Goal: Information Seeking & Learning: Find specific fact

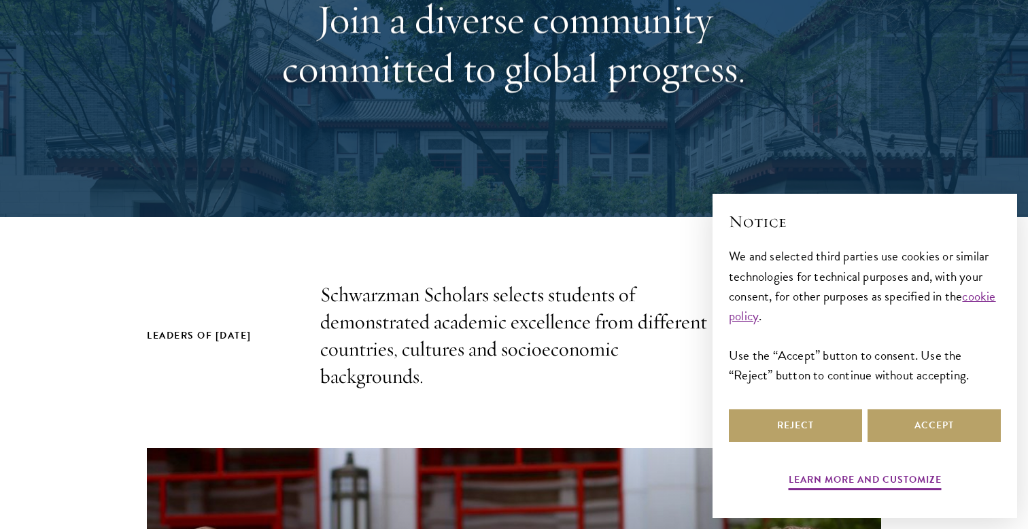
scroll to position [217, 0]
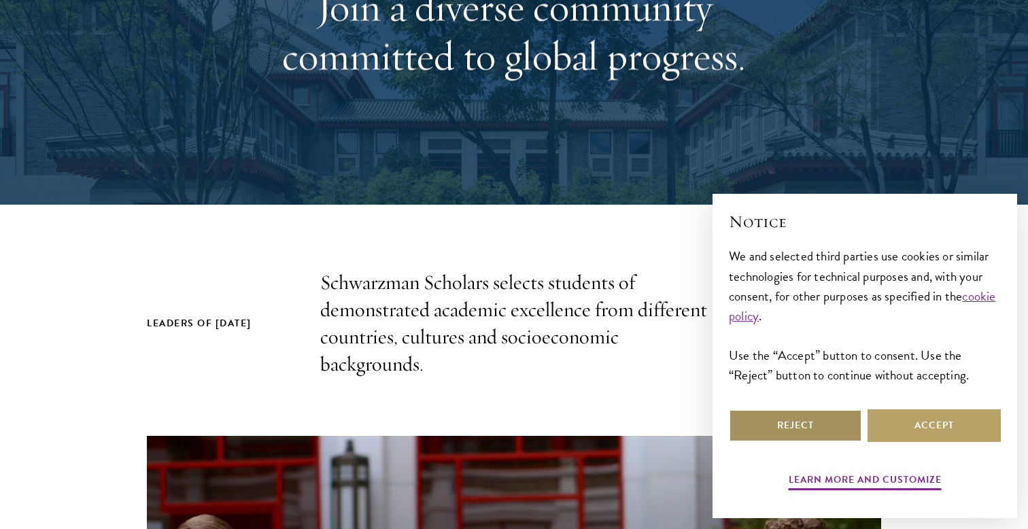
click at [761, 416] on button "Reject" at bounding box center [795, 425] width 133 height 33
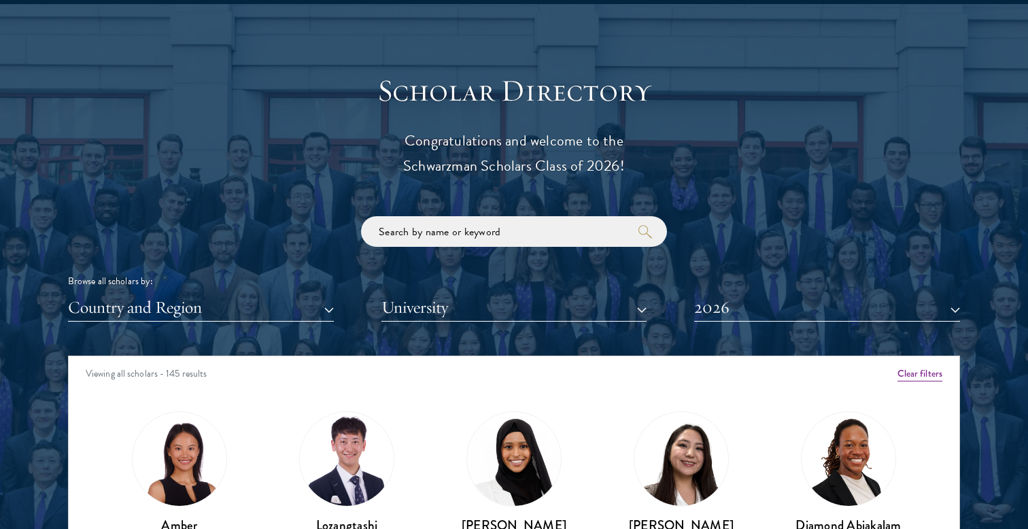
scroll to position [1459, 0]
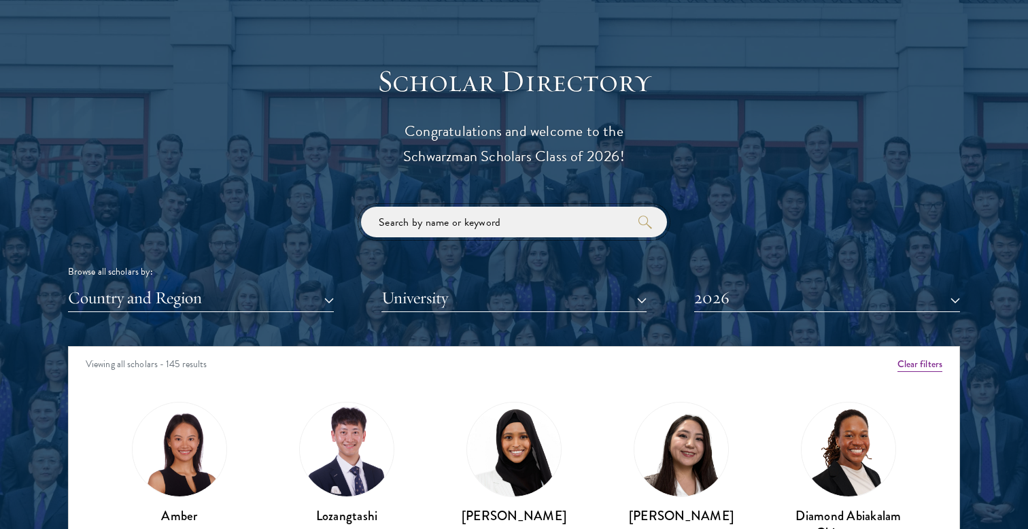
click at [526, 231] on input "search" at bounding box center [514, 222] width 306 height 31
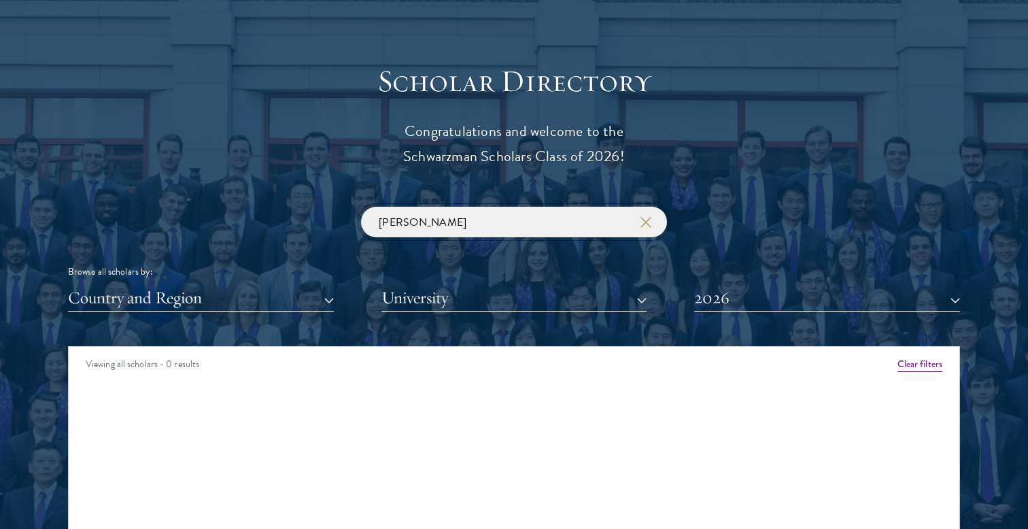
click button "submit" at bounding box center [0, 0] width 0 height 0
click at [722, 301] on button "2026" at bounding box center [827, 298] width 266 height 28
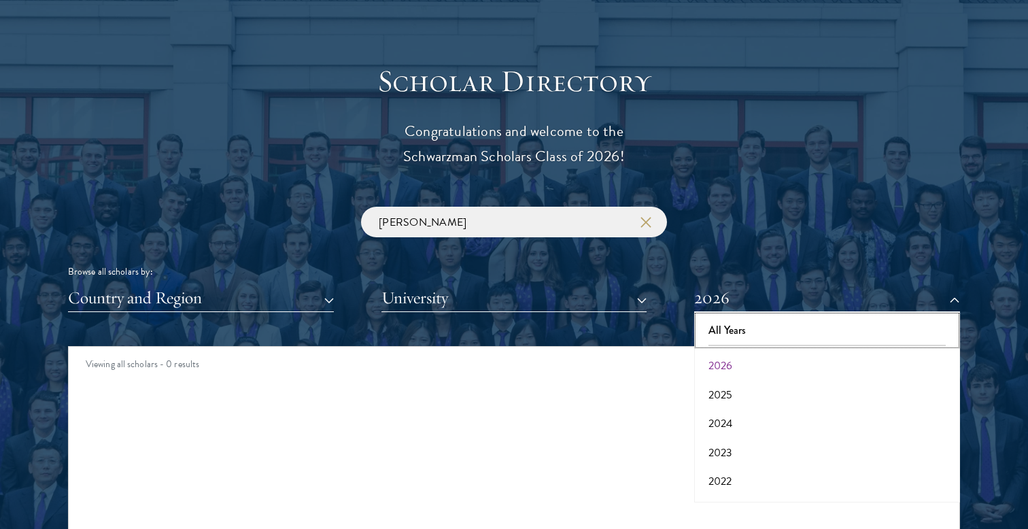
click at [730, 335] on button "All Years" at bounding box center [827, 330] width 258 height 29
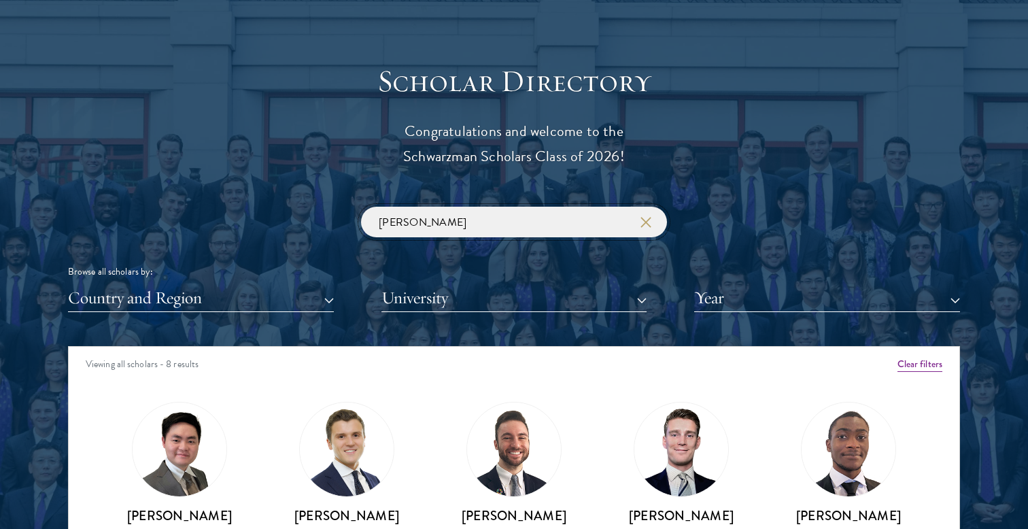
click at [487, 224] on input "[PERSON_NAME]" at bounding box center [514, 222] width 306 height 31
click button "submit" at bounding box center [0, 0] width 0 height 0
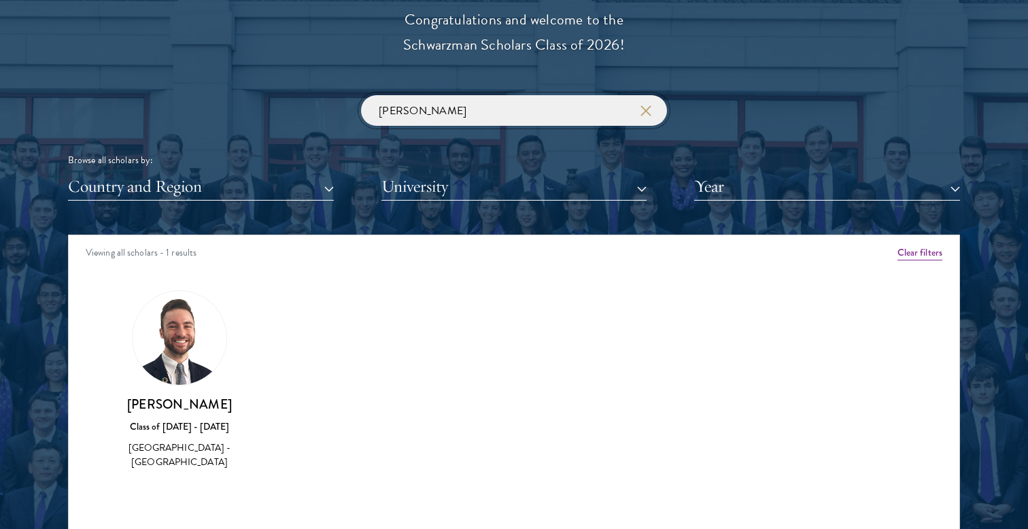
scroll to position [1574, 0]
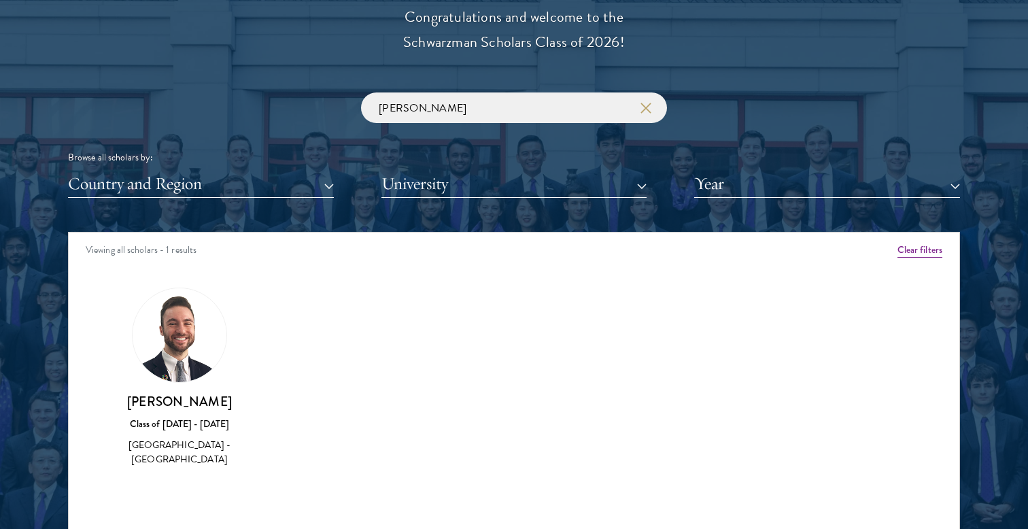
click at [202, 350] on img at bounding box center [180, 335] width 94 height 94
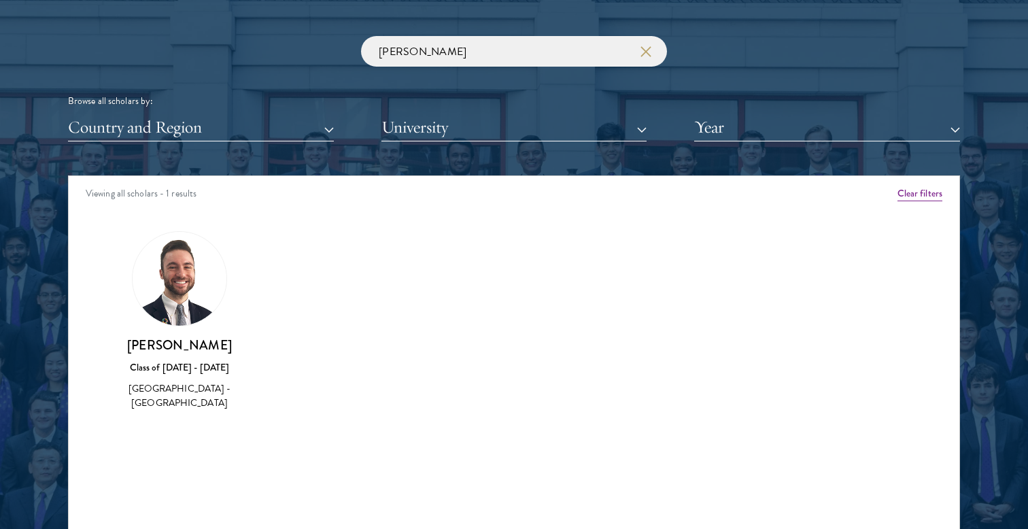
scroll to position [1609, 0]
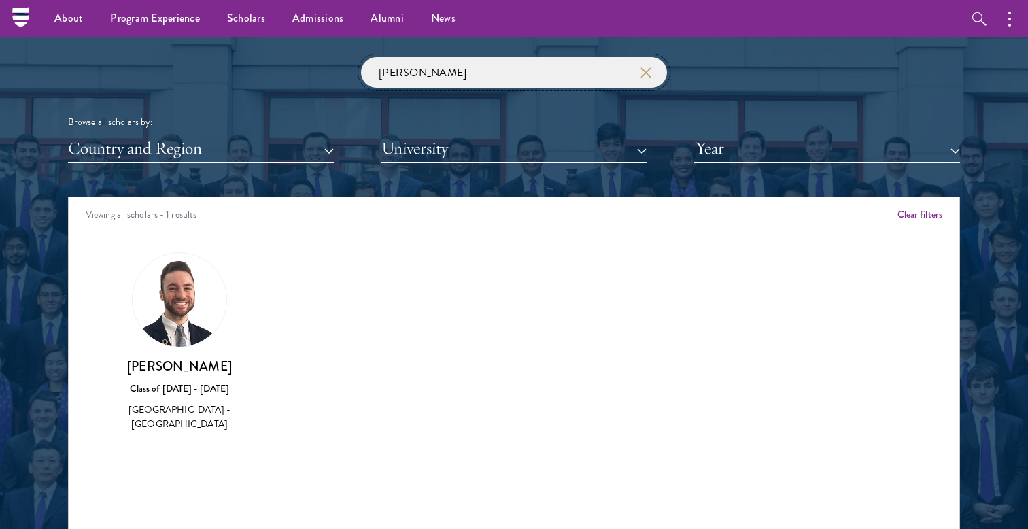
click at [397, 71] on input "[PERSON_NAME]" at bounding box center [514, 72] width 306 height 31
click button "submit" at bounding box center [0, 0] width 0 height 0
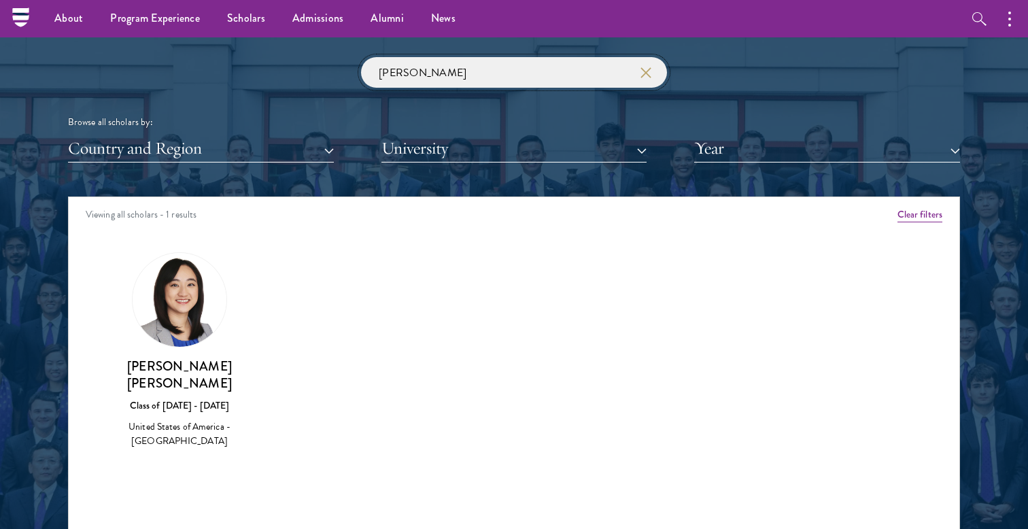
click at [397, 61] on input "[PERSON_NAME]" at bounding box center [514, 72] width 306 height 31
type input "[PERSON_NAME]"
click button "submit" at bounding box center [0, 0] width 0 height 0
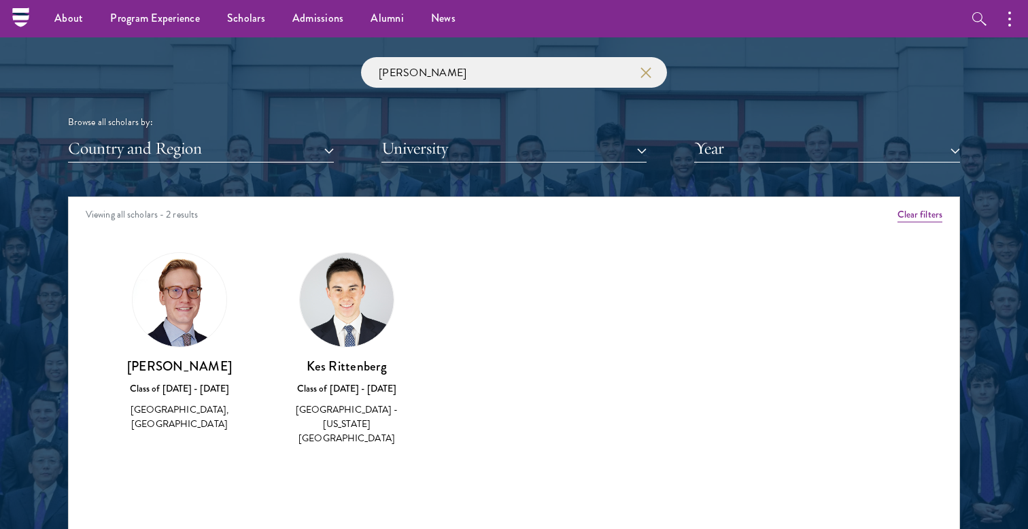
click at [256, 302] on div "[PERSON_NAME] Class of [DATE] - [DATE] [GEOGRAPHIC_DATA] - [GEOGRAPHIC_DATA], […" at bounding box center [179, 342] width 167 height 207
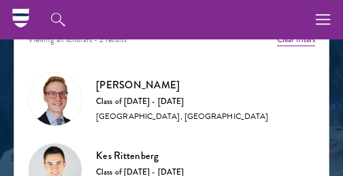
scroll to position [1454, 0]
